Goal: Check status: Check status

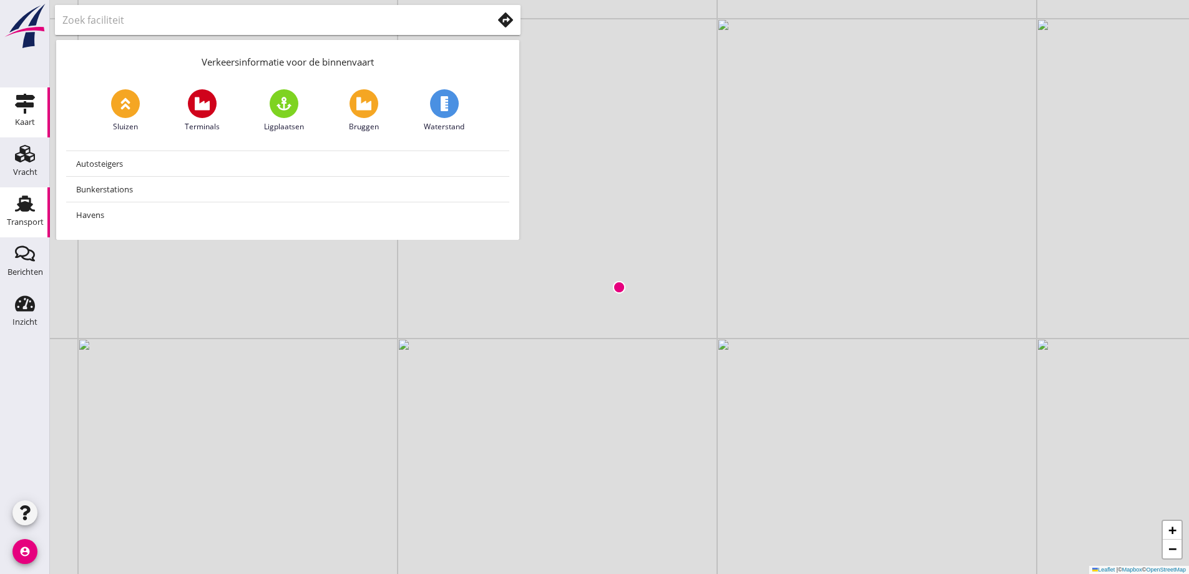
click at [34, 200] on icon "Transport" at bounding box center [25, 203] width 20 height 20
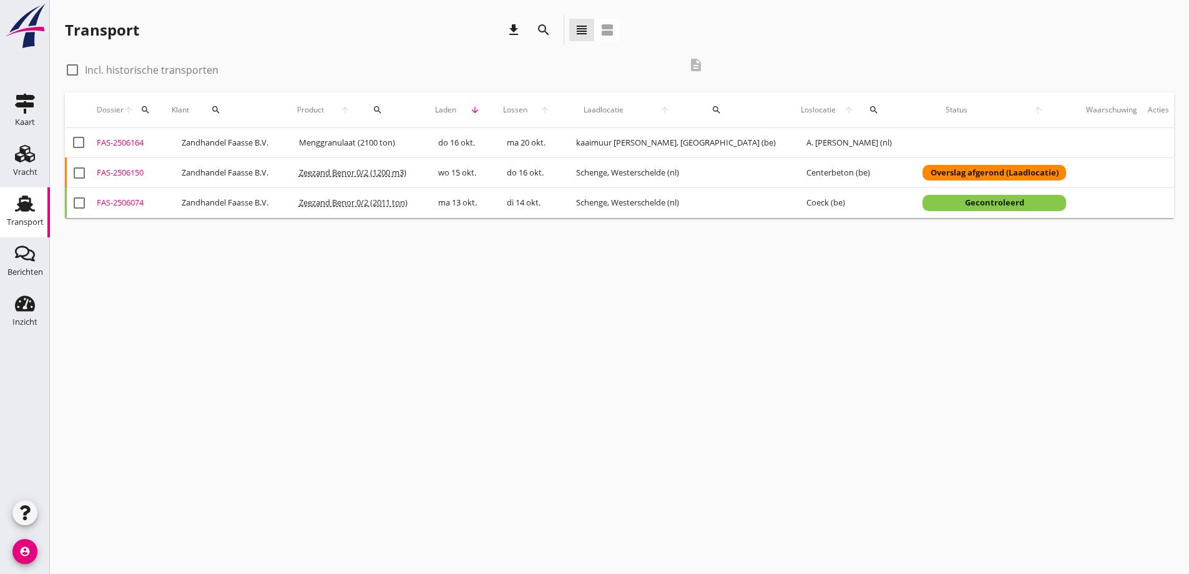
click at [128, 140] on div "FAS-2506164" at bounding box center [129, 143] width 65 height 12
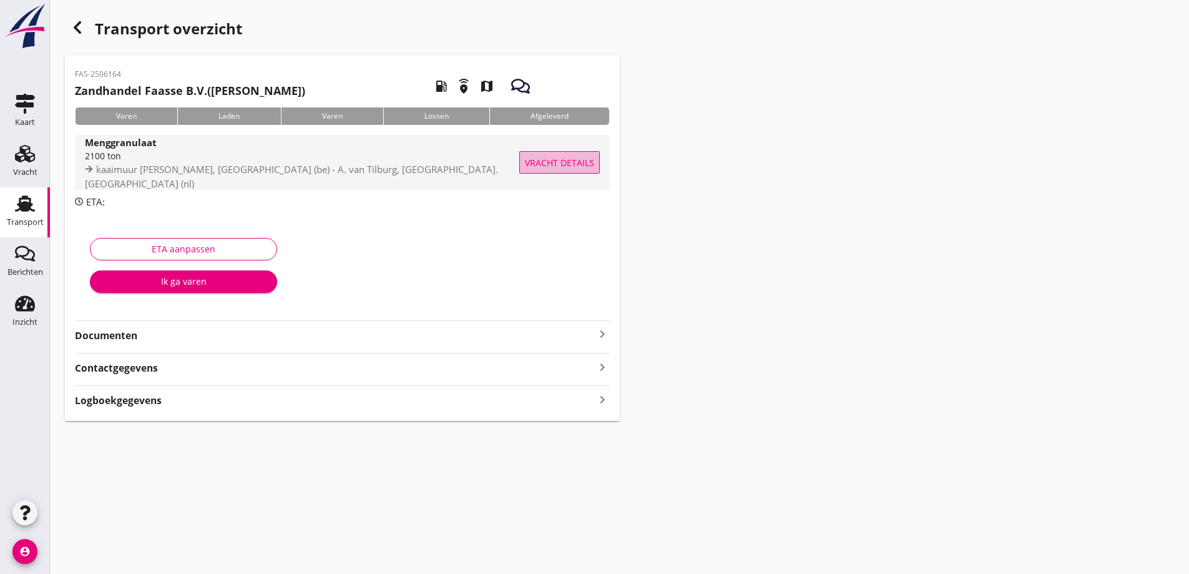
click at [572, 161] on span "Vracht details" at bounding box center [559, 162] width 69 height 13
